Goal: Find specific page/section: Find specific page/section

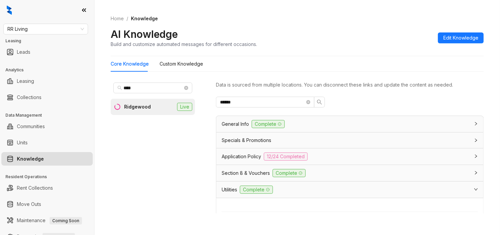
scroll to position [127, 0]
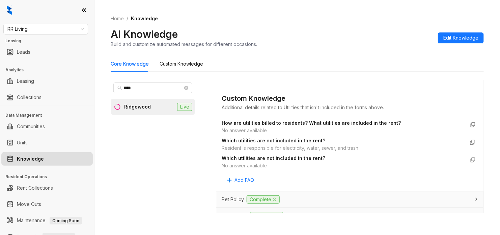
click at [493, 88] on div "Home / Knowledge AI Knowledge Build and customize automated messages for differ…" at bounding box center [298, 117] width 406 height 235
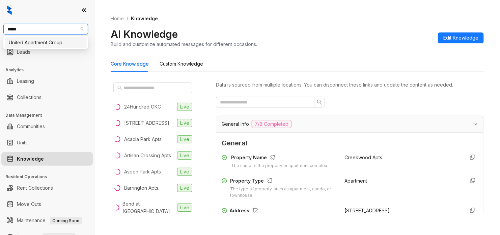
type input "******"
click at [63, 46] on div "United Apartment Group" at bounding box center [46, 42] width 74 height 7
